Goal: Manage account settings

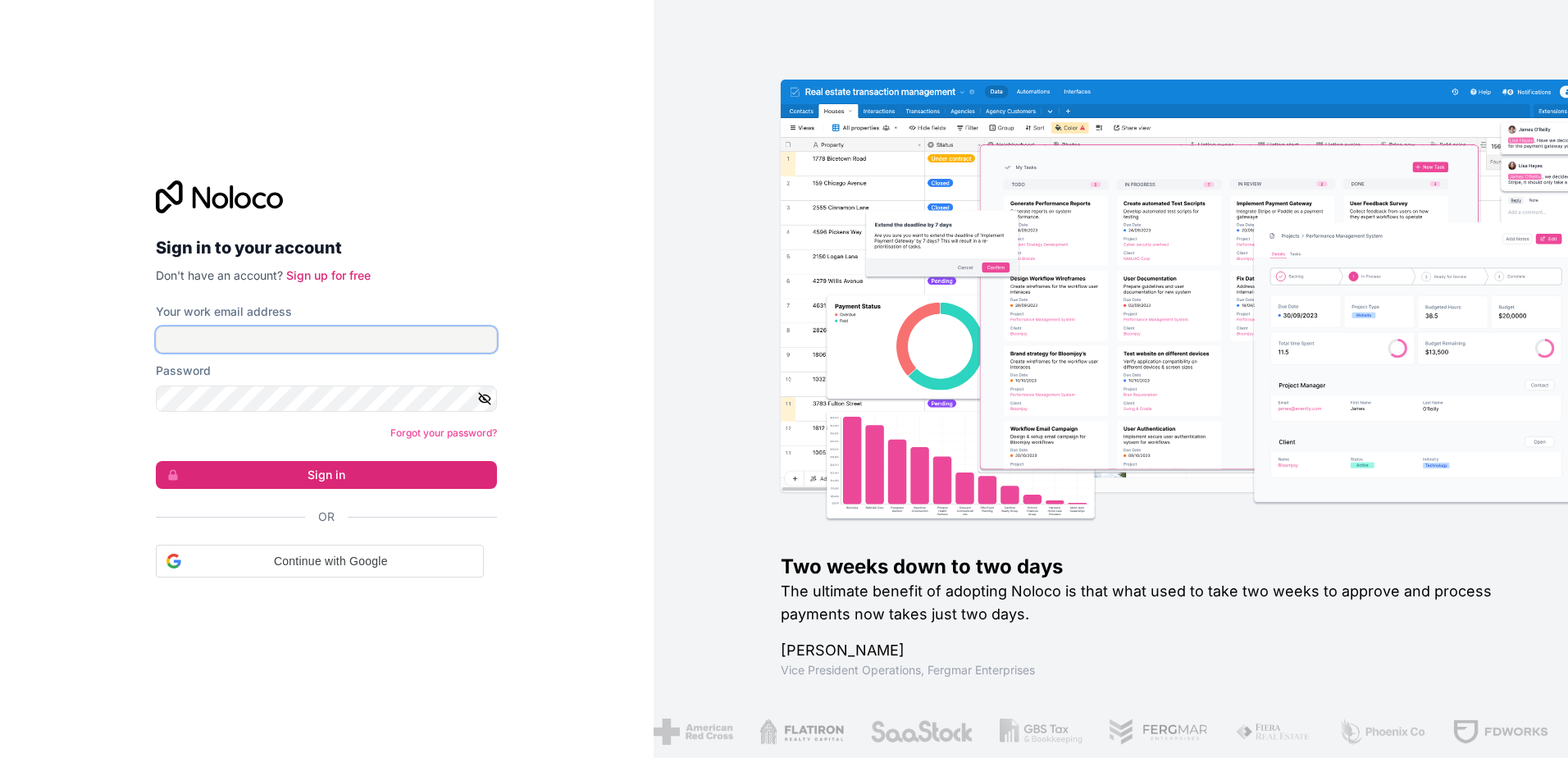
click at [250, 347] on input "Your work email address" at bounding box center [326, 339] width 341 height 26
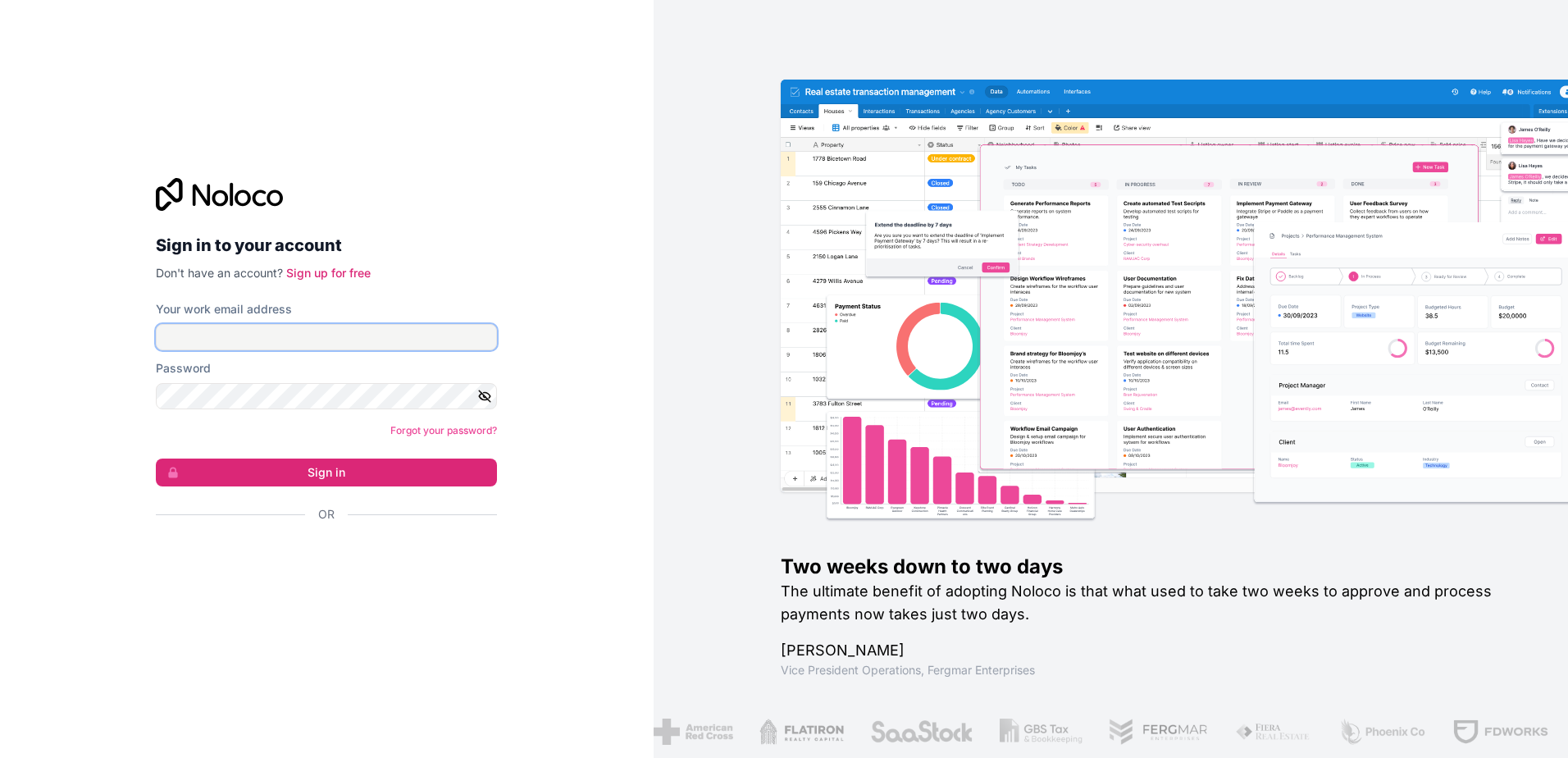
type input "[PERSON_NAME][EMAIL_ADDRESS][DOMAIN_NAME]"
click at [295, 536] on div "Or" at bounding box center [326, 543] width 341 height 74
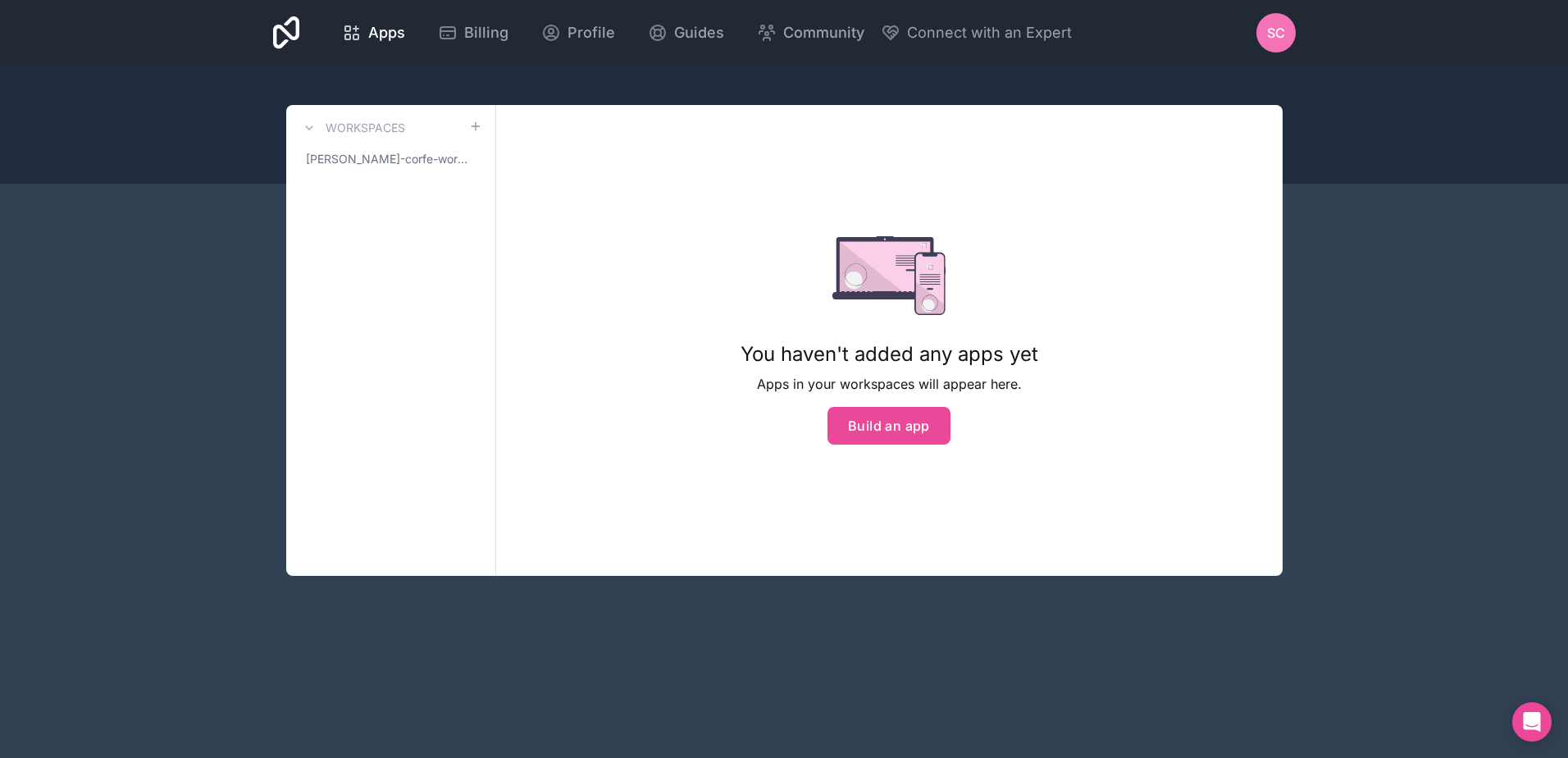
click at [355, 123] on h3 "Workspaces" at bounding box center [365, 127] width 79 height 16
click at [1297, 384] on div "Workspaces scott-corfe-workspace You haven't added any apps yet Apps in your wo…" at bounding box center [784, 339] width 1049 height 470
click at [1389, 324] on div "Apps Billing Profile Guides Community Connect with an Expert SC Billing Profile…" at bounding box center [784, 379] width 1568 height 758
click at [277, 35] on icon at bounding box center [287, 32] width 27 height 33
click at [407, 41] on link "Apps" at bounding box center [373, 33] width 90 height 36
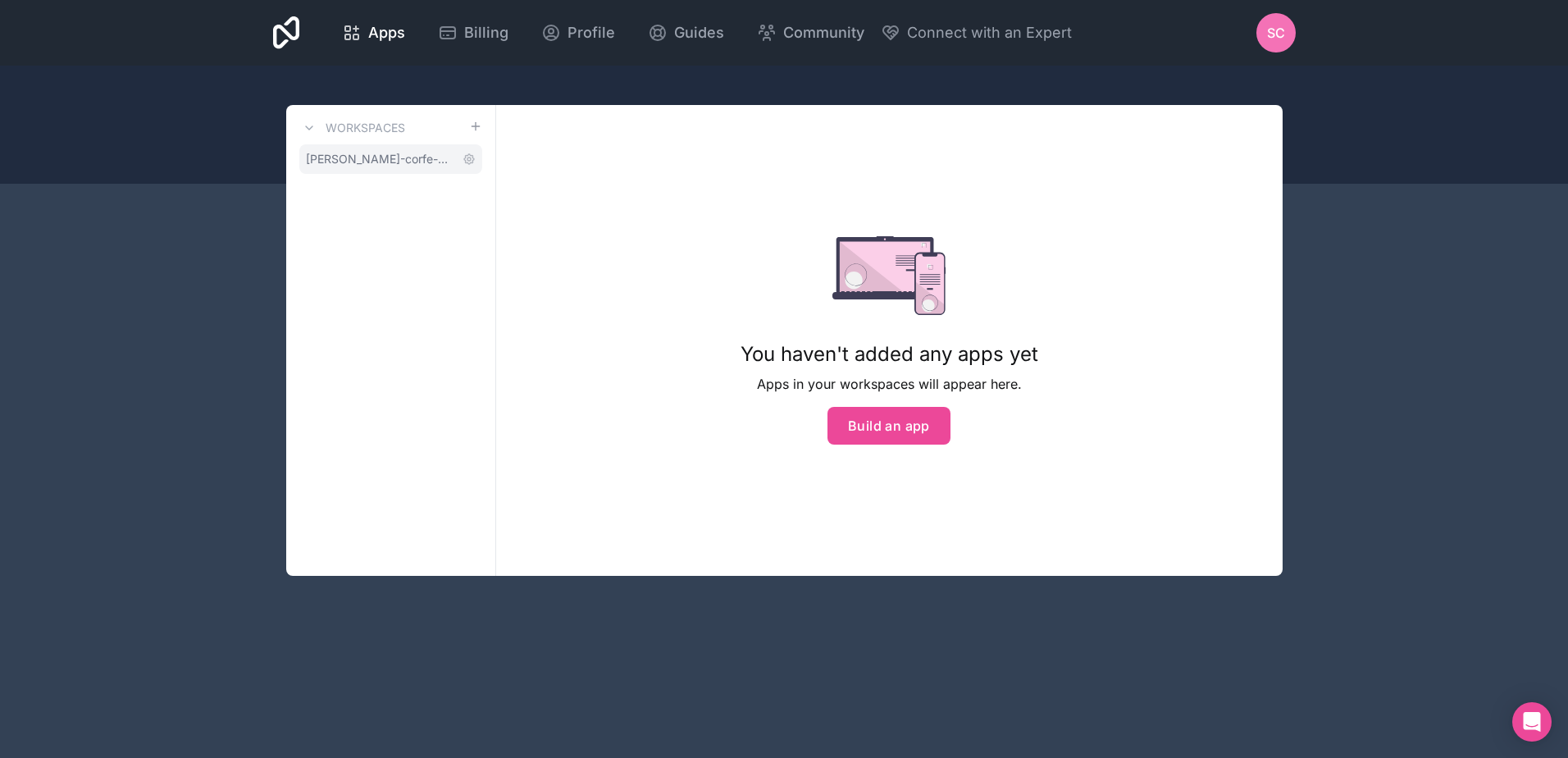
click at [392, 162] on span "scott-corfe-workspace" at bounding box center [380, 158] width 150 height 16
click at [586, 34] on span "Profile" at bounding box center [591, 33] width 47 height 23
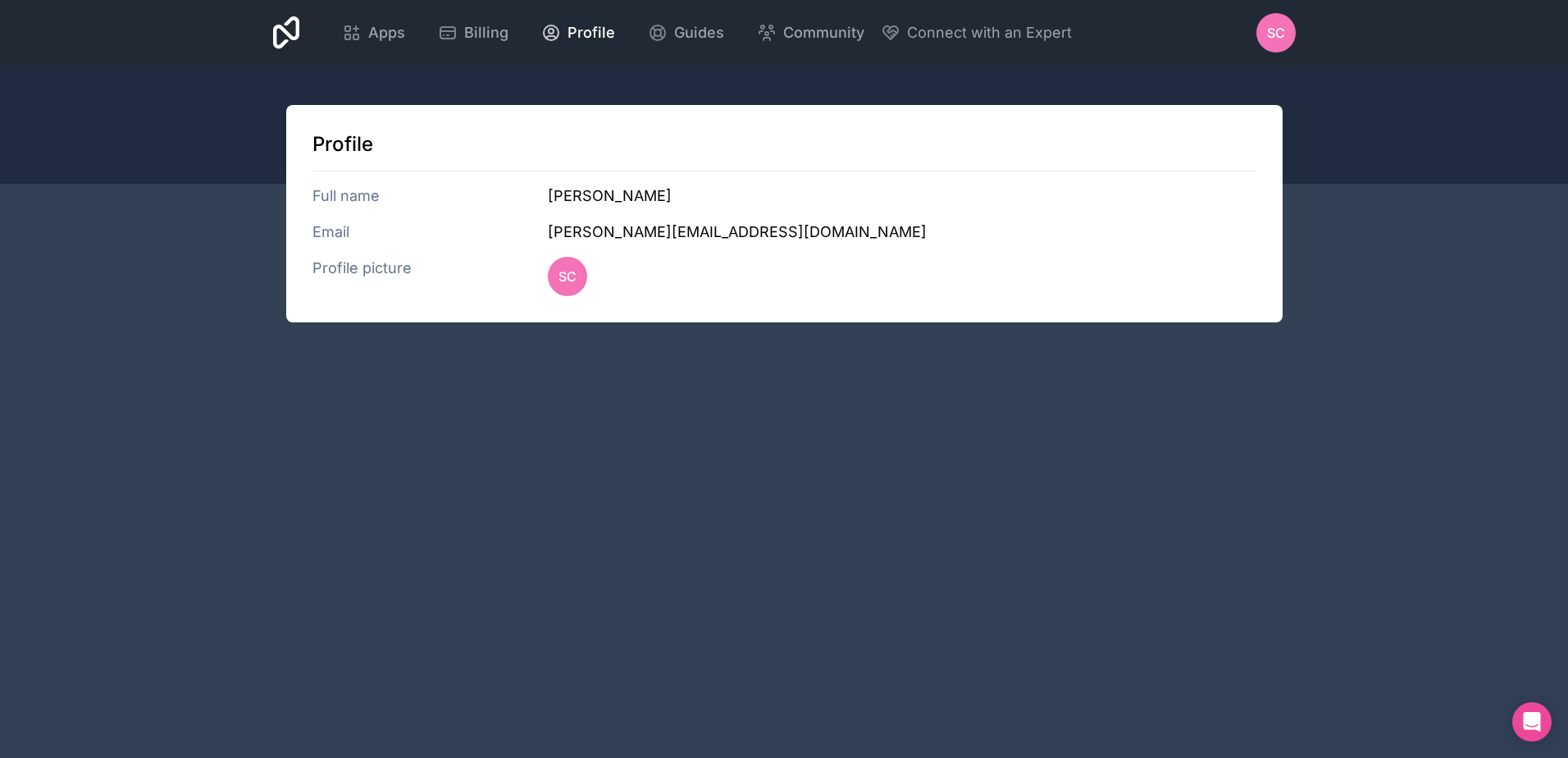
click at [1274, 37] on span "SC" at bounding box center [1276, 32] width 18 height 20
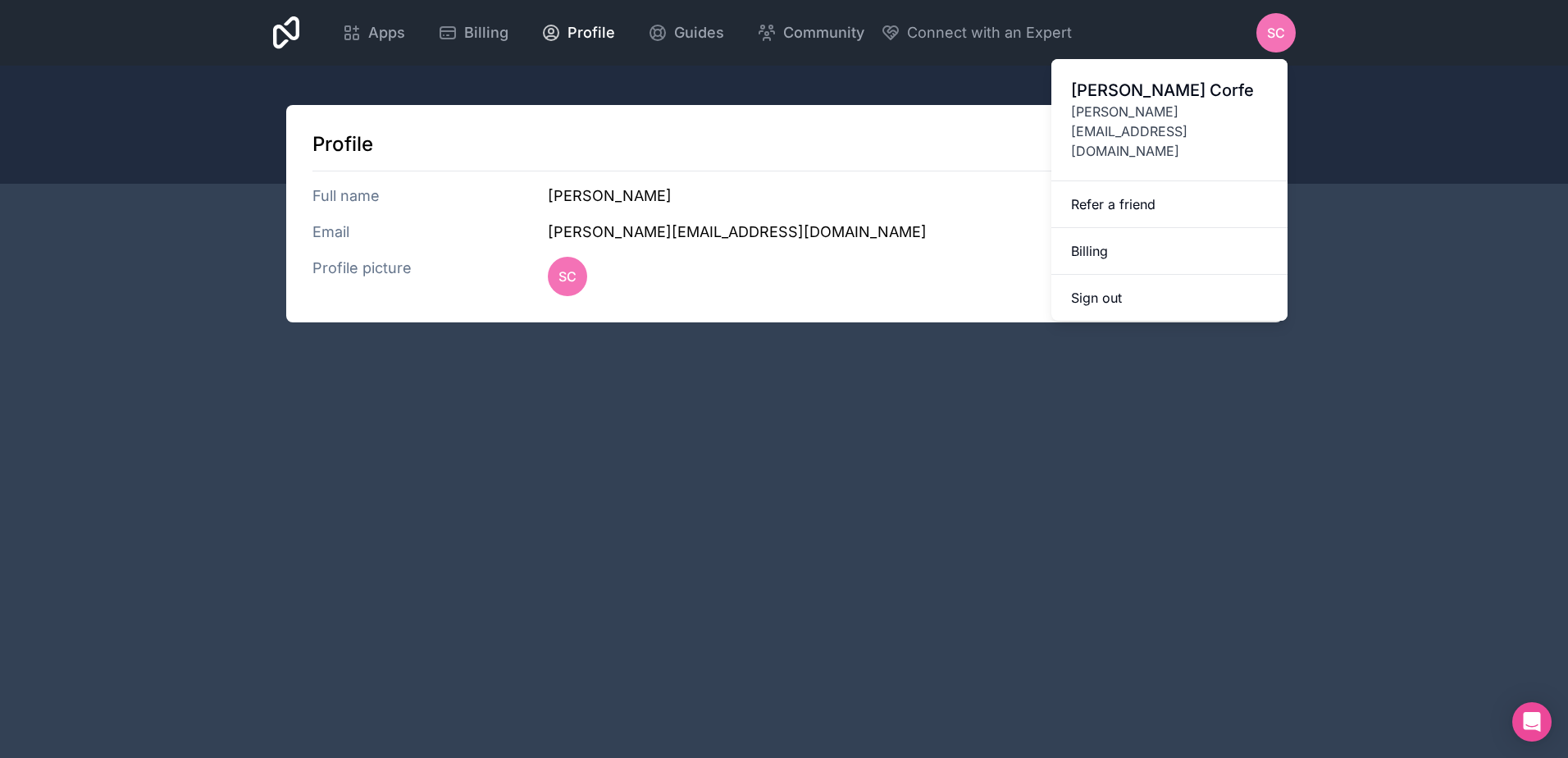
click at [1197, 79] on span "Scott Corfe" at bounding box center [1169, 91] width 197 height 23
